Goal: Task Accomplishment & Management: Complete application form

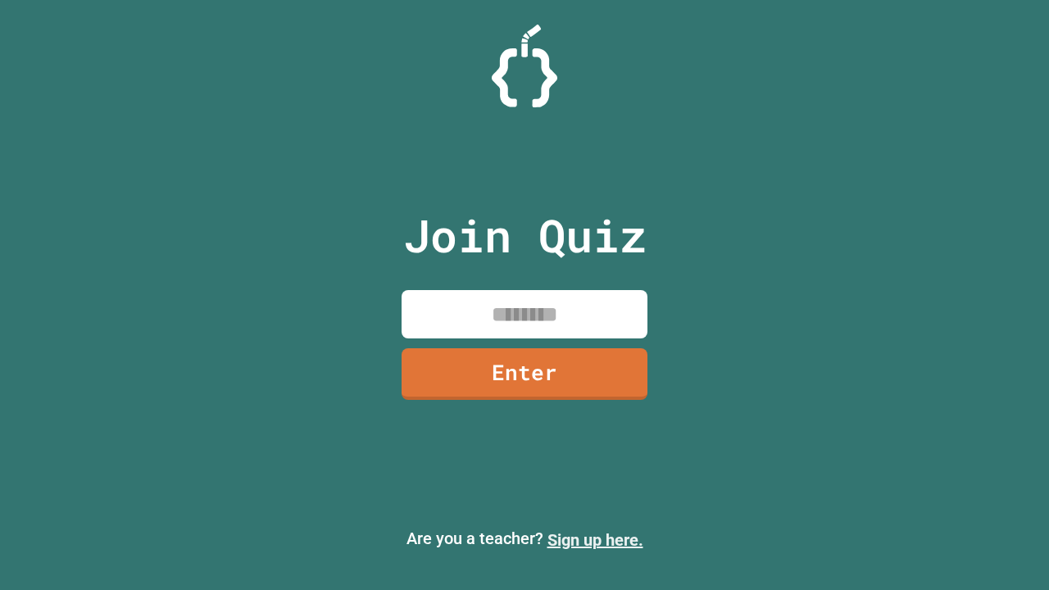
click at [595, 540] on link "Sign up here." at bounding box center [595, 540] width 96 height 20
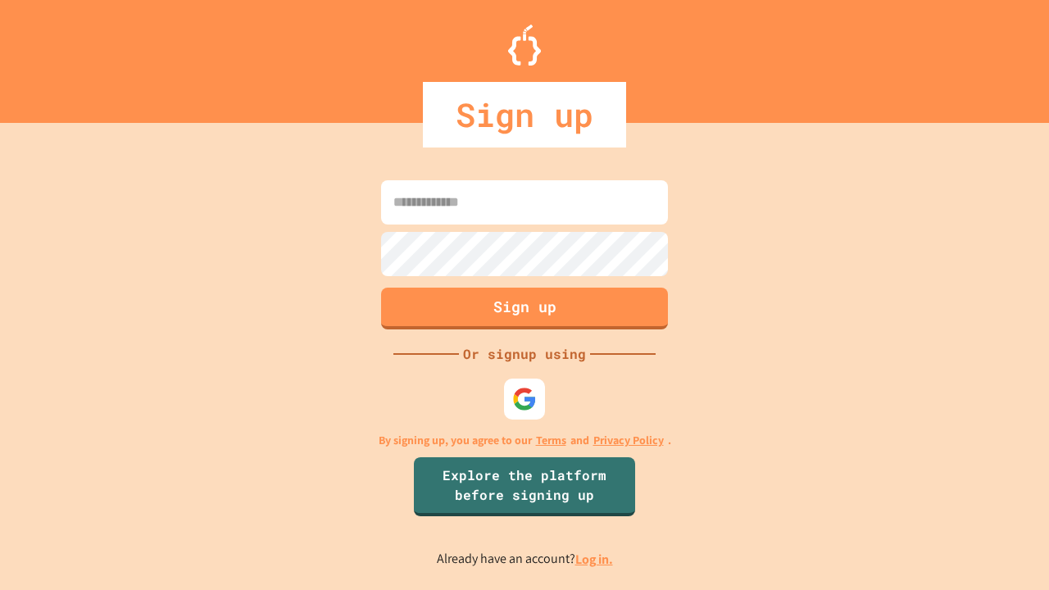
click at [595, 559] on link "Log in." at bounding box center [594, 559] width 38 height 17
